Goal: Communication & Community: Ask a question

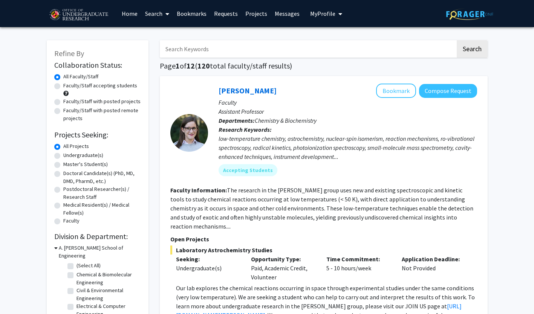
click at [63, 155] on label "Undergraduate(s)" at bounding box center [83, 155] width 40 height 8
click at [63, 155] on input "Undergraduate(s)" at bounding box center [65, 153] width 5 height 5
radio input "true"
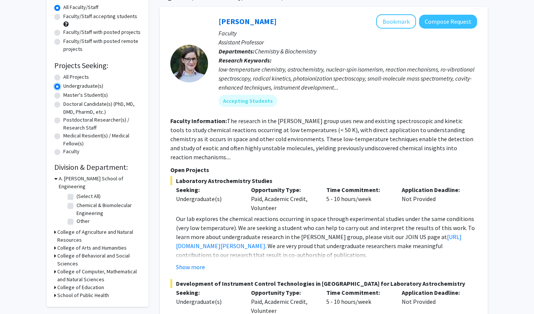
scroll to position [76, 0]
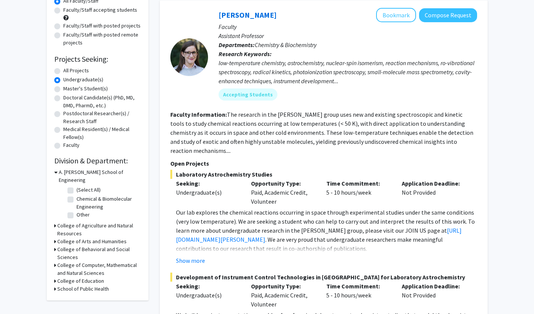
click at [66, 185] on fg-checkbox-list "(Select All) (Select All) Chemical & Biomolecular Engineering Chemical & Biomol…" at bounding box center [103, 203] width 75 height 38
click at [76, 186] on label "(Select All)" at bounding box center [88, 190] width 24 height 8
click at [76, 186] on input "(Select All)" at bounding box center [78, 188] width 5 height 5
checkbox input "true"
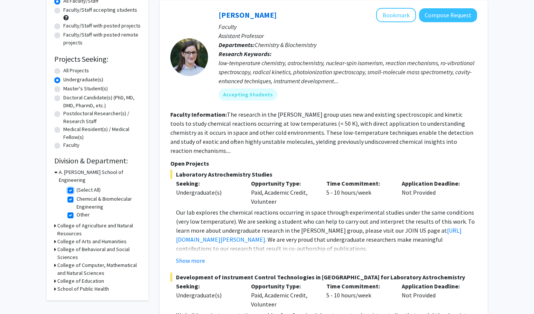
checkbox input "true"
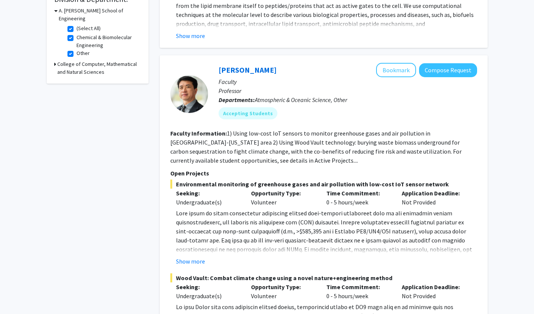
scroll to position [237, 0]
click at [450, 73] on button "Compose Request" at bounding box center [448, 71] width 58 height 14
